Goal: Task Accomplishment & Management: Manage account settings

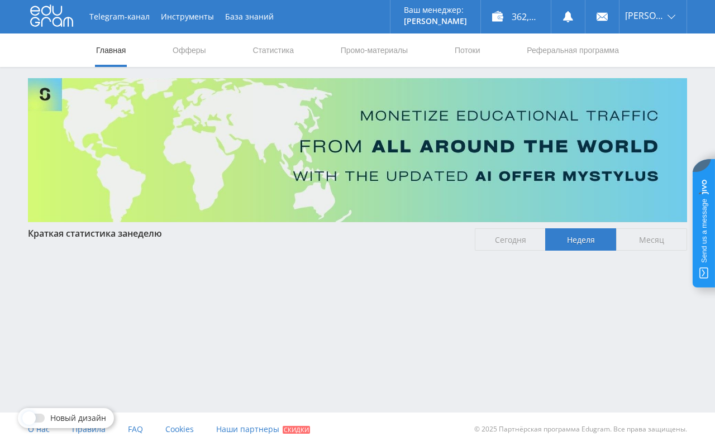
click at [513, 13] on div "362,00 ₽" at bounding box center [516, 17] width 70 height 34
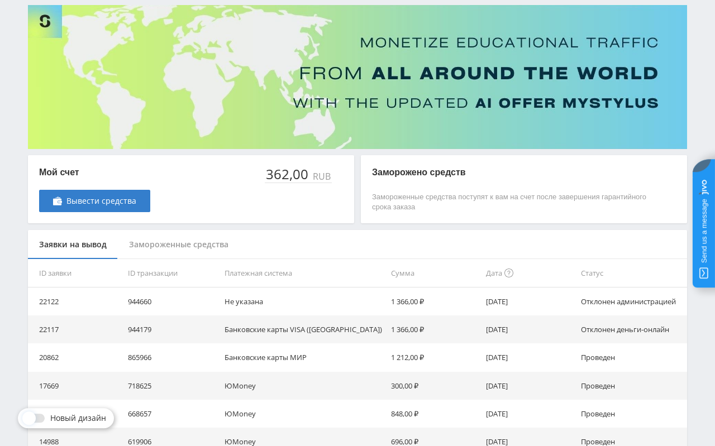
scroll to position [114, 0]
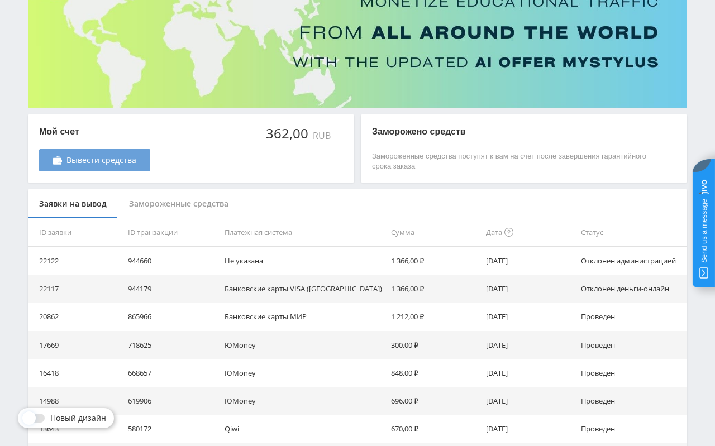
click at [102, 169] on link "Вывести средства" at bounding box center [94, 160] width 111 height 22
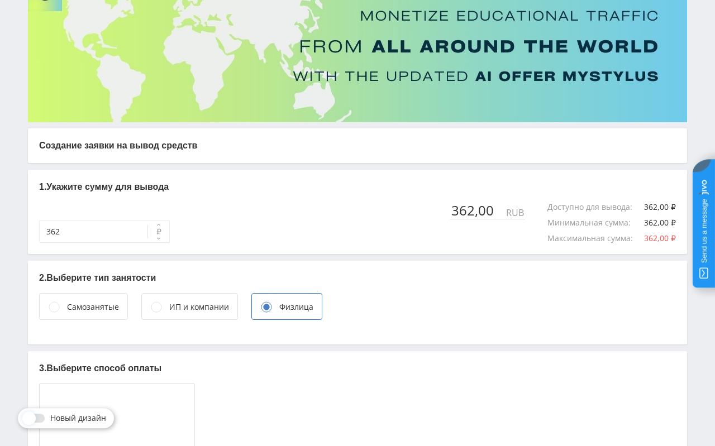
scroll to position [114, 0]
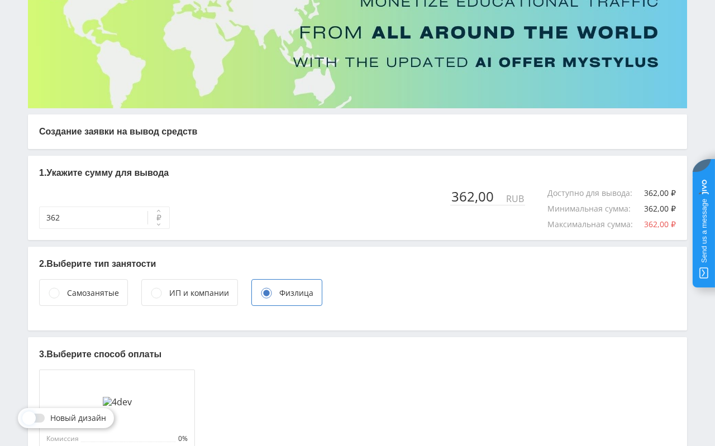
click at [90, 293] on div "Самозанятые" at bounding box center [93, 293] width 52 height 12
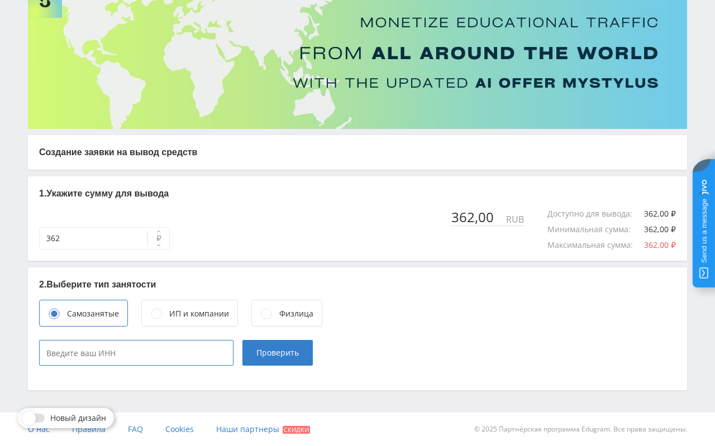
type input "____________"
click at [118, 365] on input "____________" at bounding box center [136, 353] width 194 height 26
paste input "971901609092"
type input "971901609092"
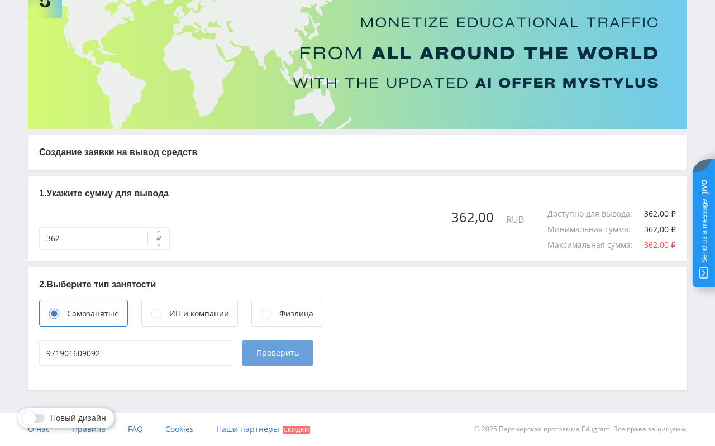
click at [266, 352] on span "Проверить" at bounding box center [277, 352] width 42 height 9
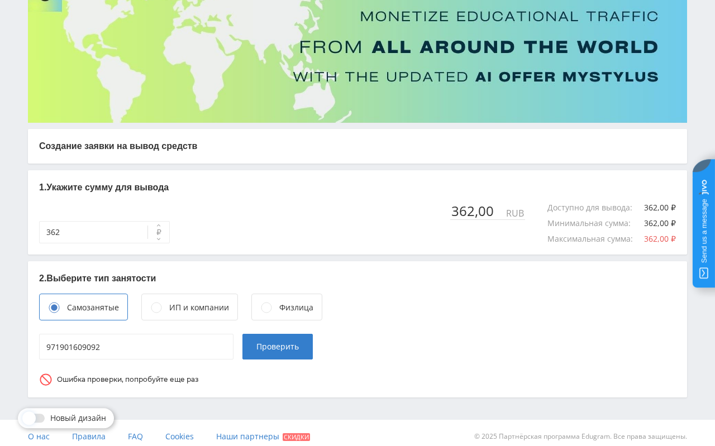
scroll to position [107, 0]
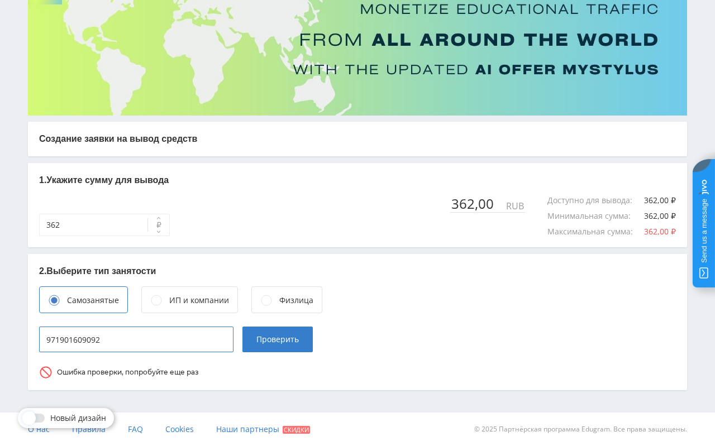
click at [88, 338] on input "971901609092" at bounding box center [136, 340] width 194 height 26
